Goal: Task Accomplishment & Management: Use online tool/utility

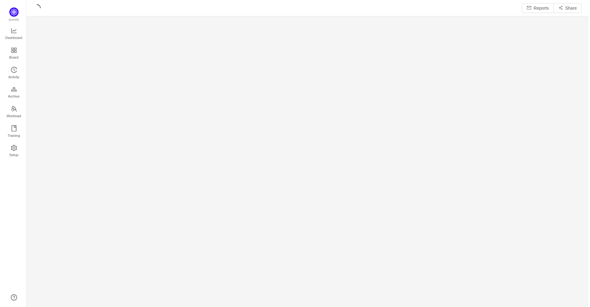
scroll to position [298, 550]
click at [458, 131] on section at bounding box center [307, 151] width 565 height 263
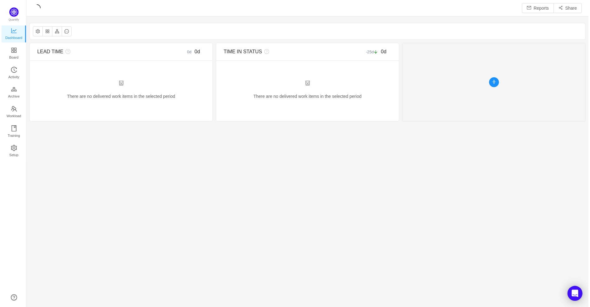
scroll to position [297, 550]
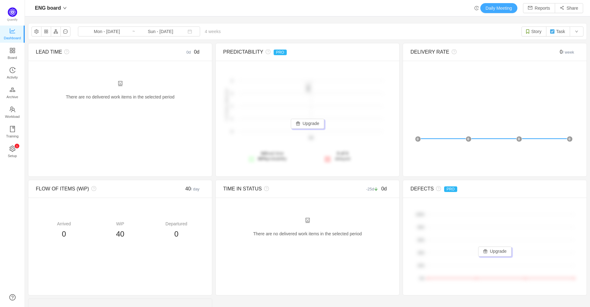
click at [493, 8] on button "Daily Meeting" at bounding box center [499, 8] width 37 height 10
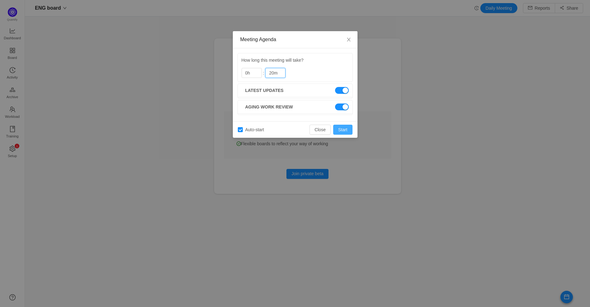
click at [344, 131] on button "Start" at bounding box center [342, 130] width 19 height 10
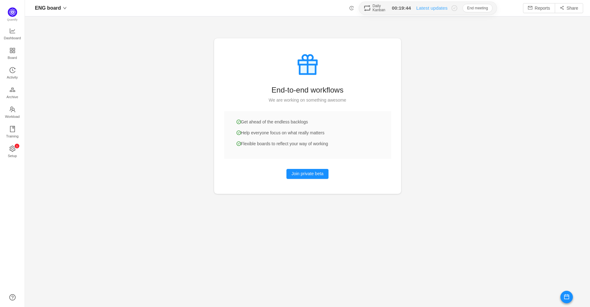
click at [350, 8] on icon "icon: history" at bounding box center [352, 8] width 4 height 4
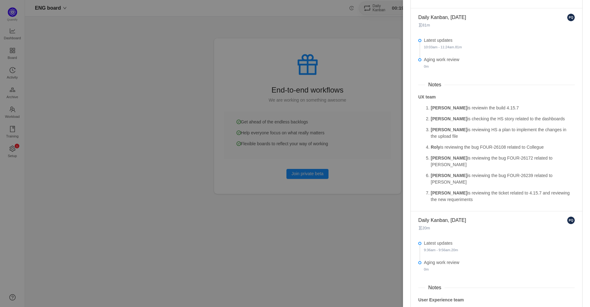
scroll to position [113, 0]
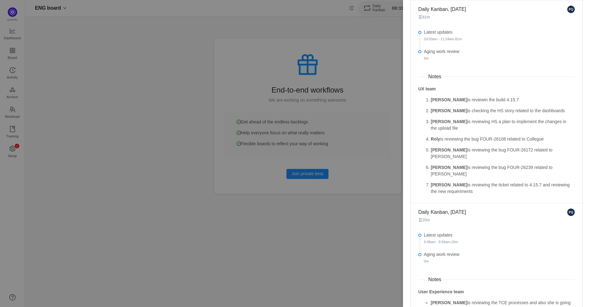
drag, startPoint x: 462, startPoint y: 105, endPoint x: 494, endPoint y: 180, distance: 81.6
click at [494, 180] on div "UX team [PERSON_NAME] is reviewin the build 4.15.7 [PERSON_NAME] is checking th…" at bounding box center [497, 140] width 157 height 109
copy div "UX team [PERSON_NAME] is reviewin the build 4.15.7 [PERSON_NAME] is checking th…"
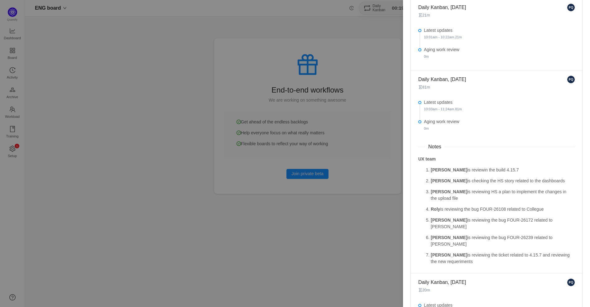
scroll to position [42, 0]
click at [363, 201] on div at bounding box center [295, 153] width 590 height 307
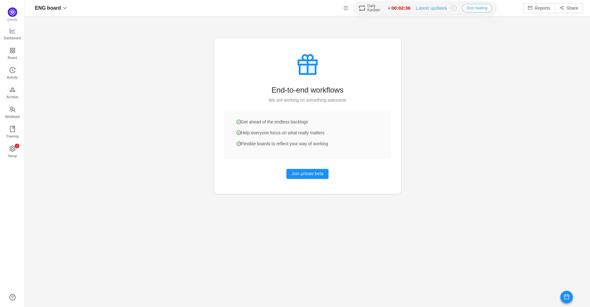
click at [473, 9] on button "End meeting" at bounding box center [478, 8] width 30 height 8
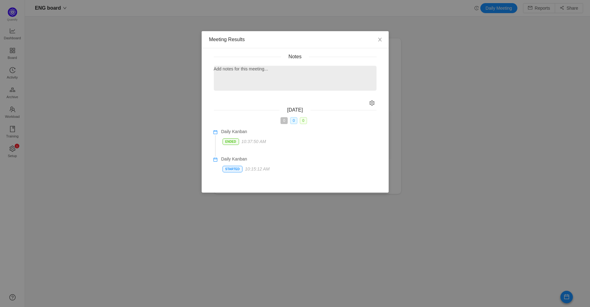
click at [245, 77] on p at bounding box center [295, 79] width 155 height 7
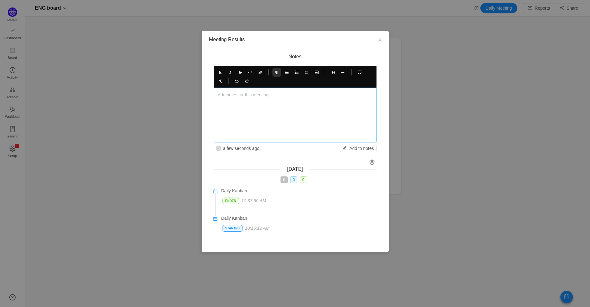
click at [295, 105] on div at bounding box center [295, 115] width 155 height 47
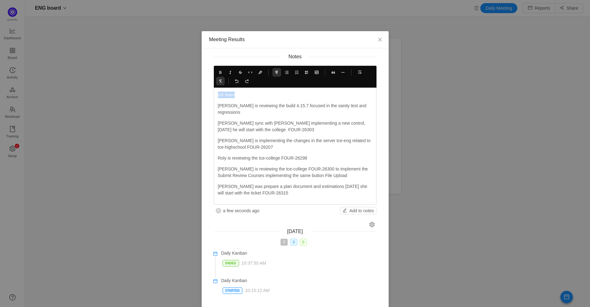
drag, startPoint x: 248, startPoint y: 96, endPoint x: 215, endPoint y: 80, distance: 37.0
click at [202, 94] on div "Notes UX team [PERSON_NAME] is reviewing the build 4.15.7 focused in the sanity…" at bounding box center [295, 183] width 187 height 261
click at [218, 72] on icon at bounding box center [220, 72] width 4 height 4
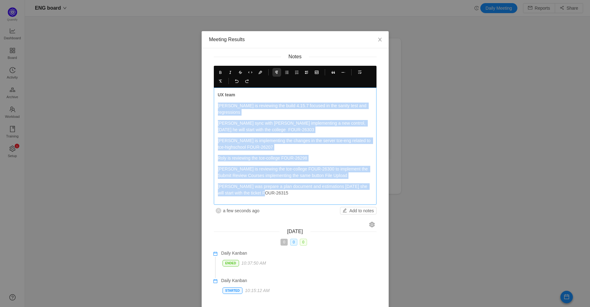
drag, startPoint x: 216, startPoint y: 105, endPoint x: 296, endPoint y: 187, distance: 114.7
click at [294, 187] on div "UX team [PERSON_NAME] is reviewing the build 4.15.7 focused in the sanity test …" at bounding box center [295, 144] width 155 height 105
click at [286, 71] on icon at bounding box center [287, 72] width 4 height 4
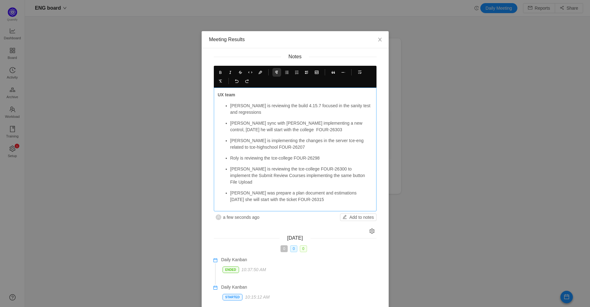
click at [283, 124] on p "[PERSON_NAME] sync with [PERSON_NAME] implementing a new control, [DATE] he wil…" at bounding box center [302, 126] width 142 height 13
click at [231, 190] on p "[PERSON_NAME] was prepare a plan document and estimations [DATE] she will start…" at bounding box center [302, 196] width 142 height 13
click at [218, 72] on icon at bounding box center [220, 72] width 4 height 4
click at [231, 169] on p "[PERSON_NAME] is reviewing the tce-college FOUR-26300 to implement the Submit R…" at bounding box center [302, 176] width 142 height 20
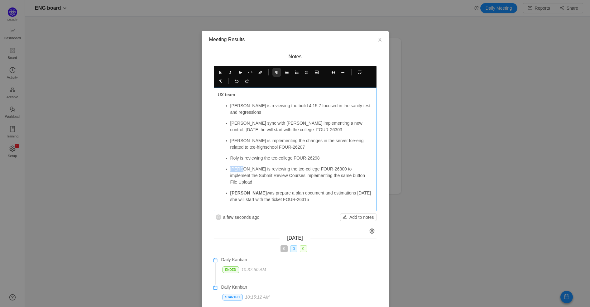
click at [231, 169] on p "[PERSON_NAME] is reviewing the tce-college FOUR-26300 to implement the Submit R…" at bounding box center [302, 176] width 142 height 20
click at [218, 73] on icon at bounding box center [220, 72] width 4 height 4
click at [234, 158] on p "Roly is reviewing the tce-college FOUR-26298" at bounding box center [302, 158] width 142 height 7
drag, startPoint x: 234, startPoint y: 158, endPoint x: 226, endPoint y: 123, distance: 35.4
click at [234, 158] on p "Roly is reviewing the tce-college FOUR-26298" at bounding box center [302, 158] width 142 height 7
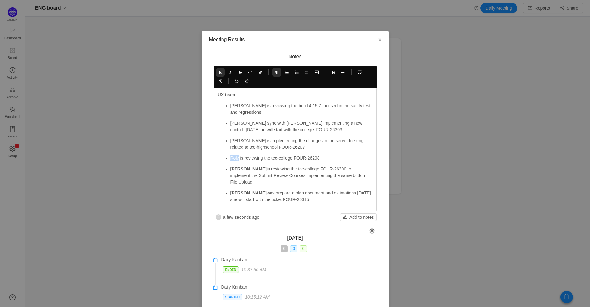
click at [218, 71] on icon at bounding box center [220, 72] width 4 height 4
click at [235, 140] on p "[PERSON_NAME] is implementing the changes in the server tce-eng related to tce-…" at bounding box center [302, 144] width 142 height 13
click at [218, 71] on icon at bounding box center [220, 72] width 4 height 4
click at [235, 122] on p "[PERSON_NAME] sync with [PERSON_NAME] implementing a new control, [DATE] he wil…" at bounding box center [302, 126] width 142 height 13
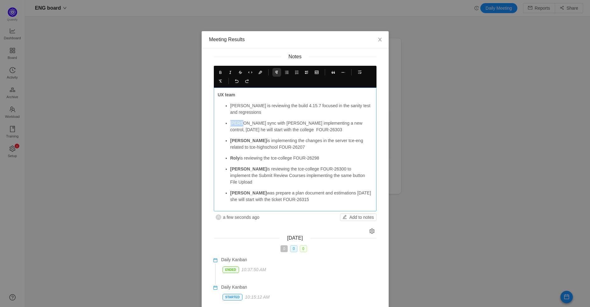
drag, startPoint x: 235, startPoint y: 122, endPoint x: 229, endPoint y: 98, distance: 25.6
click at [235, 121] on p "[PERSON_NAME] sync with [PERSON_NAME] implementing a new control, [DATE] he wil…" at bounding box center [302, 126] width 142 height 13
click at [218, 72] on icon at bounding box center [220, 72] width 4 height 4
click at [233, 106] on p "[PERSON_NAME] is reviewing the build 4.15.7 focused in the sanity test and regr…" at bounding box center [302, 109] width 142 height 13
drag, startPoint x: 233, startPoint y: 106, endPoint x: 216, endPoint y: 86, distance: 26.2
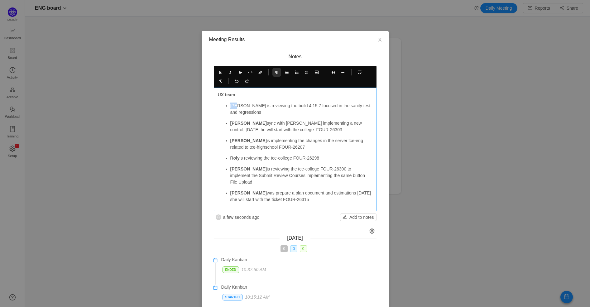
click at [233, 106] on p "[PERSON_NAME] is reviewing the build 4.15.7 focused in the sanity test and regr…" at bounding box center [302, 109] width 142 height 13
click at [218, 72] on icon at bounding box center [220, 72] width 4 height 4
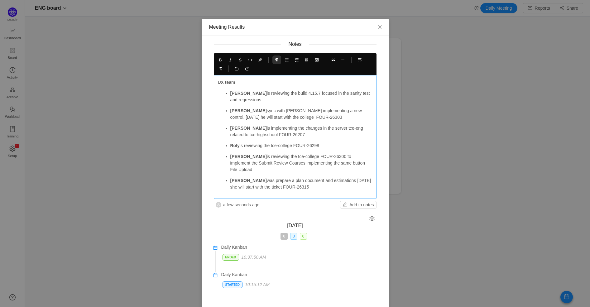
scroll to position [14, 0]
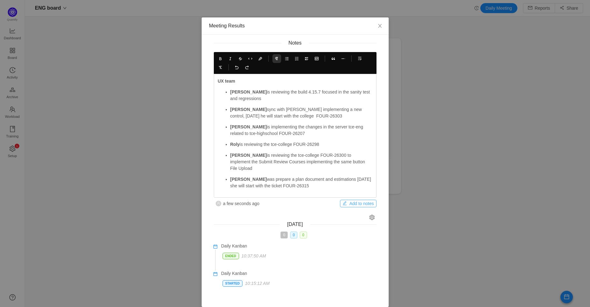
click at [352, 200] on button "Add to notes" at bounding box center [358, 203] width 36 height 7
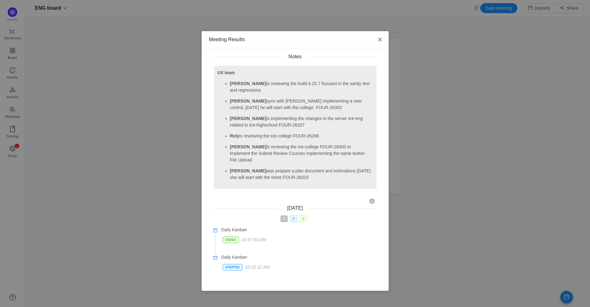
click at [380, 40] on icon "icon: close" at bounding box center [379, 40] width 3 height 4
